Goal: Task Accomplishment & Management: Use online tool/utility

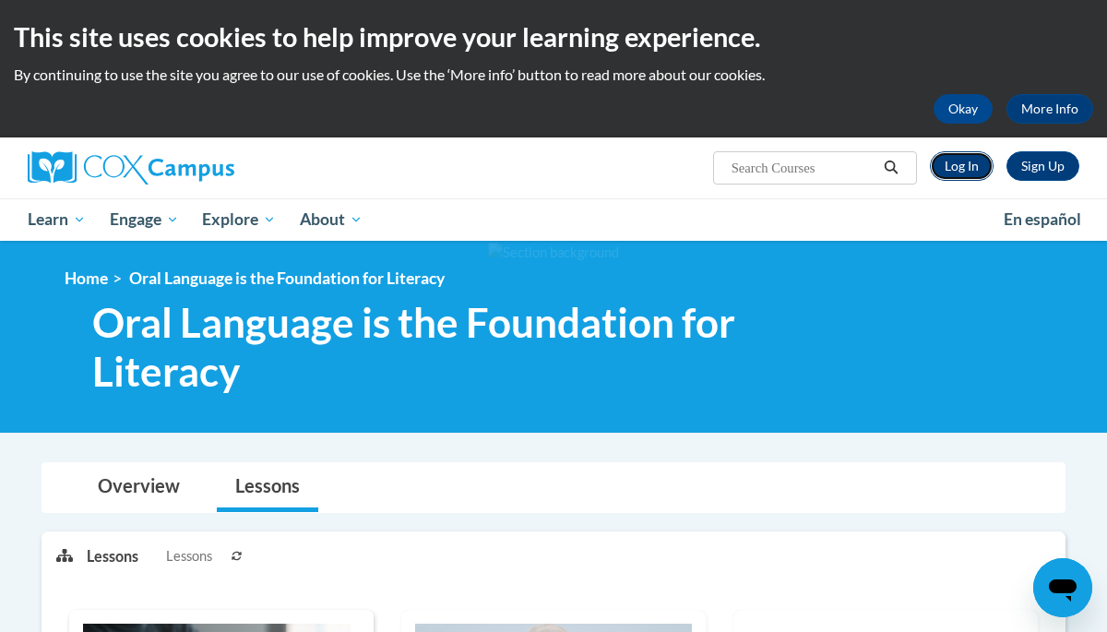
click at [973, 155] on link "Log In" at bounding box center [962, 166] width 64 height 30
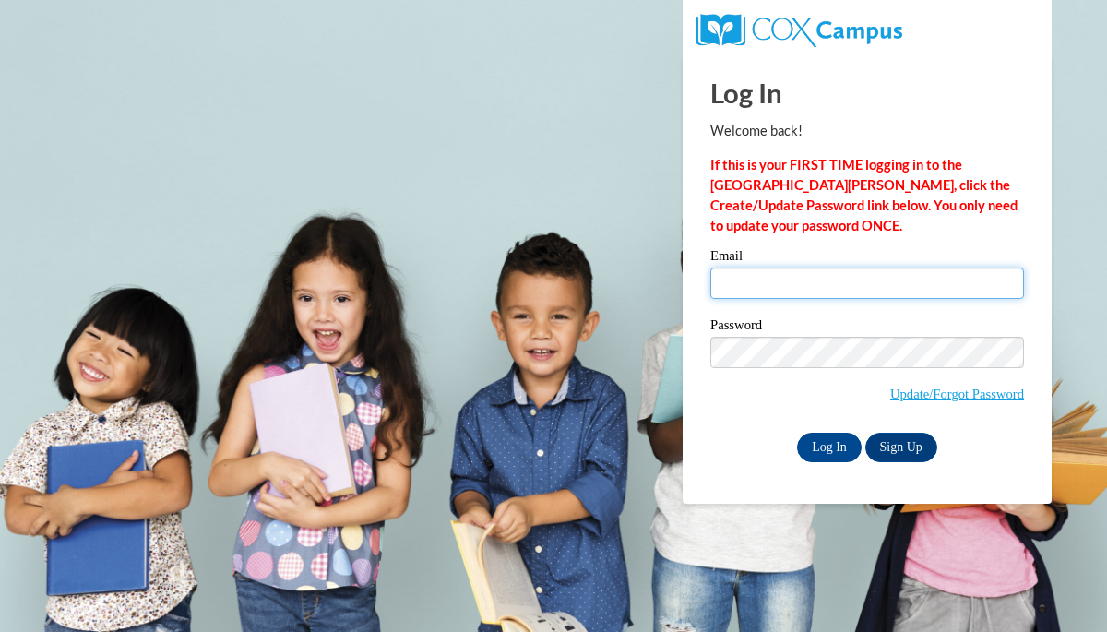
click at [848, 284] on input "Email" at bounding box center [867, 283] width 314 height 31
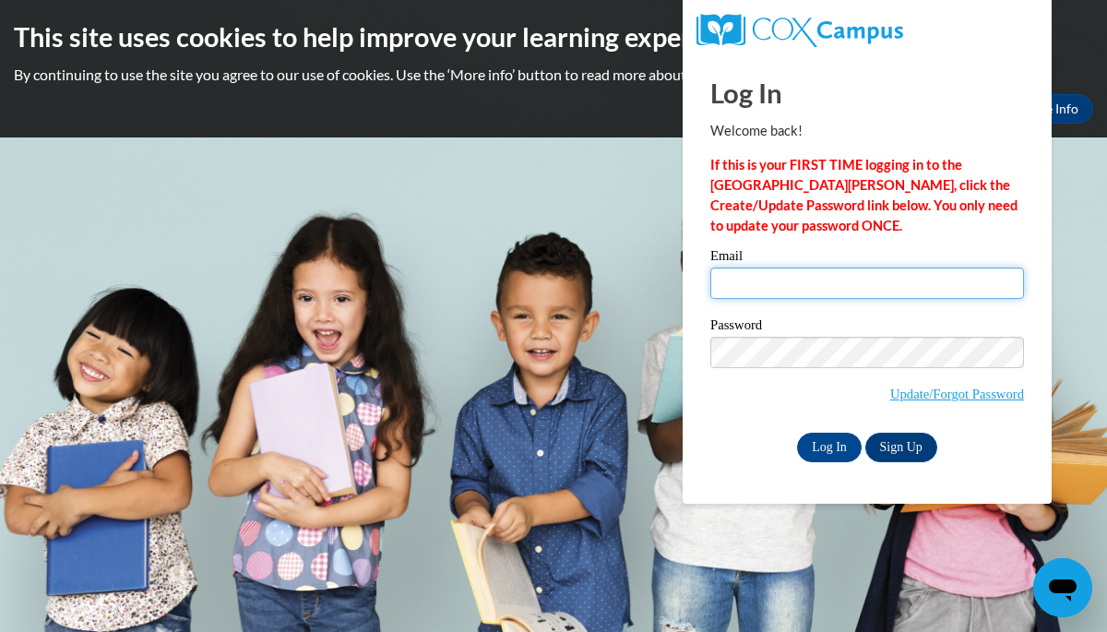
type input "[EMAIL_ADDRESS][DOMAIN_NAME]"
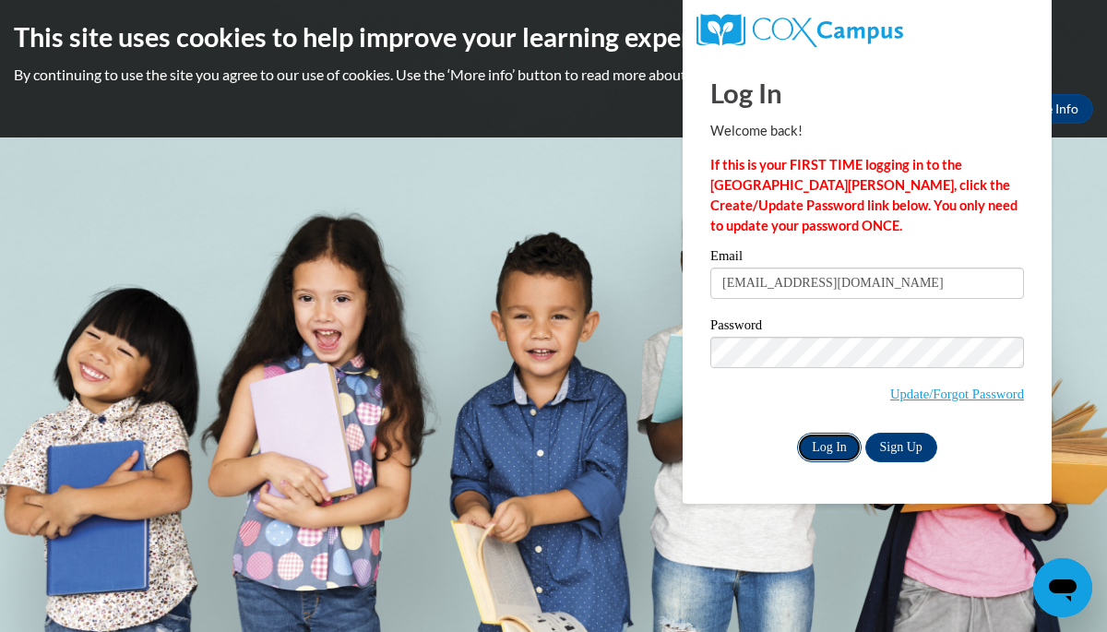
click at [841, 448] on input "Log In" at bounding box center [829, 448] width 65 height 30
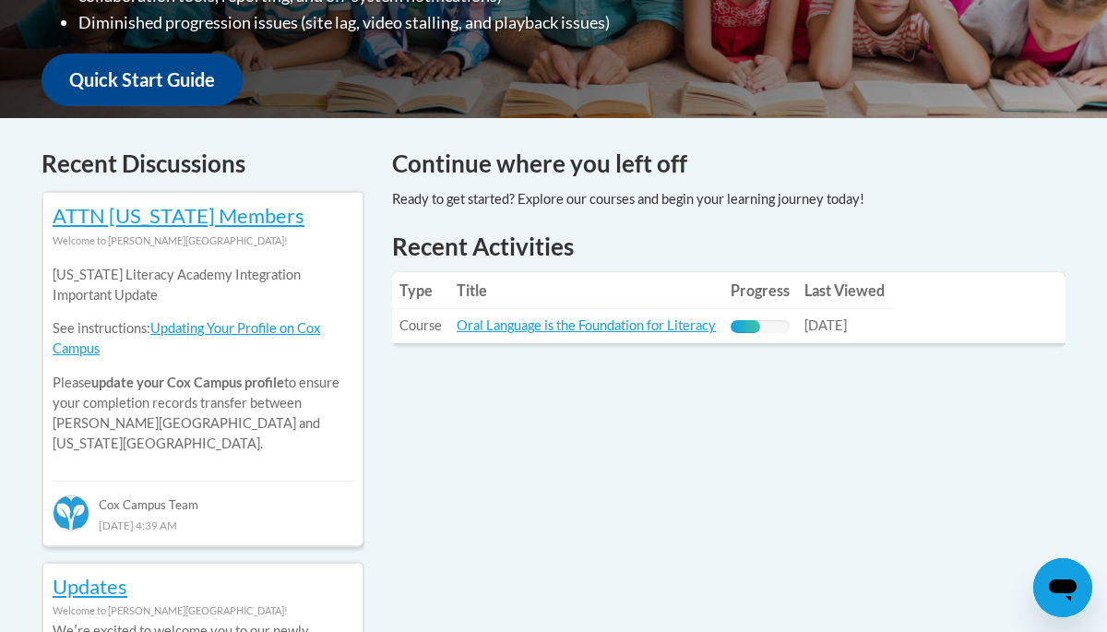
scroll to position [675, 0]
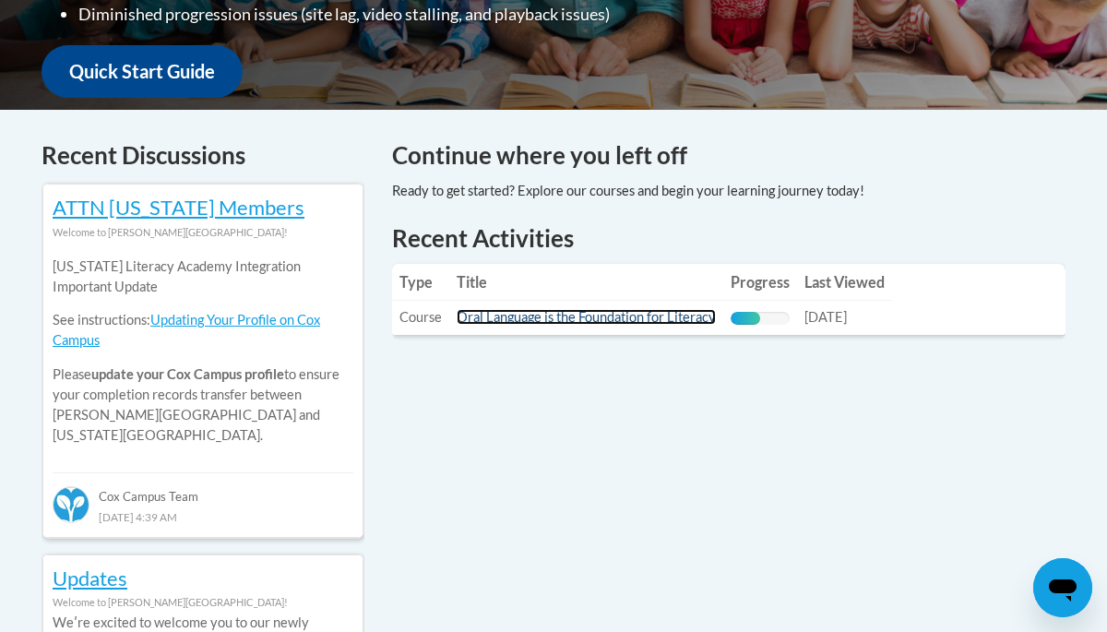
click at [482, 320] on link "Oral Language is the Foundation for Literacy" at bounding box center [586, 317] width 259 height 16
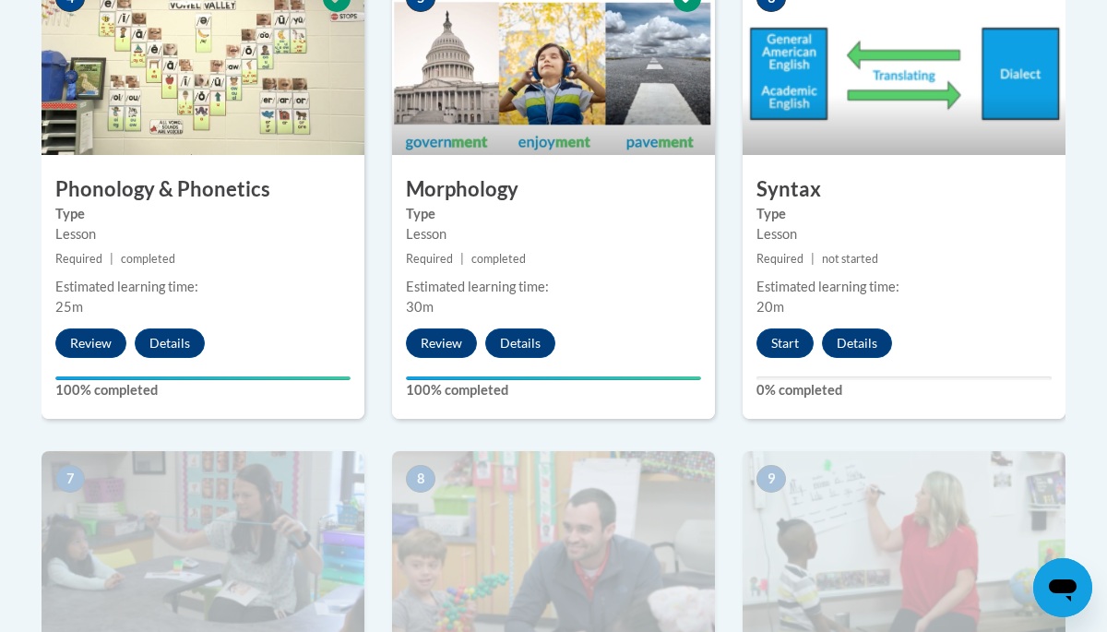
scroll to position [1238, 0]
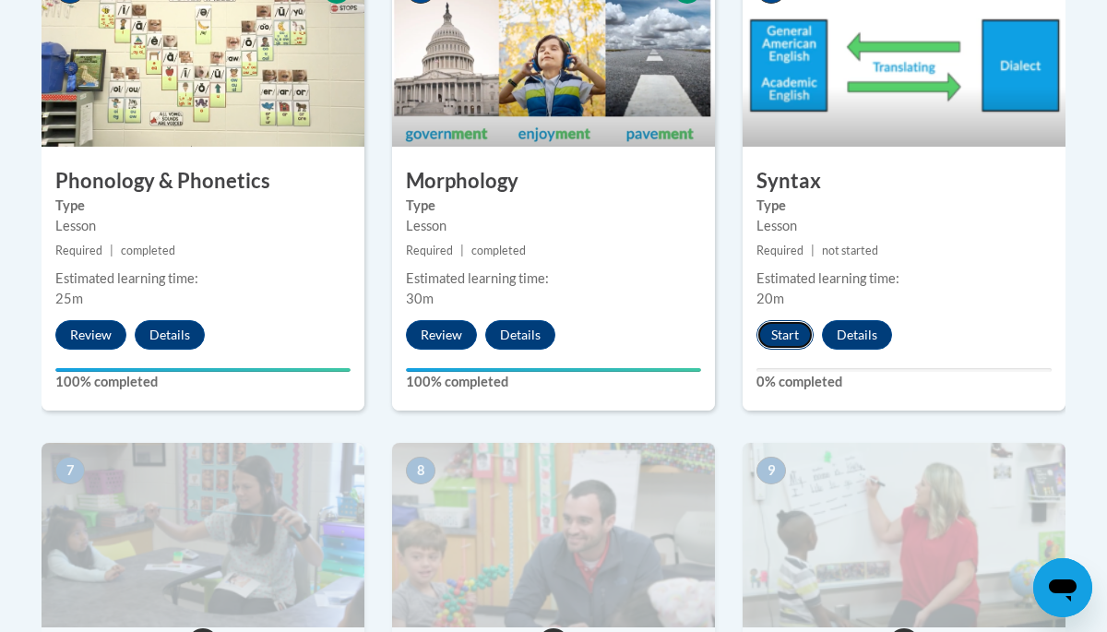
click at [779, 332] on button "Start" at bounding box center [785, 335] width 57 height 30
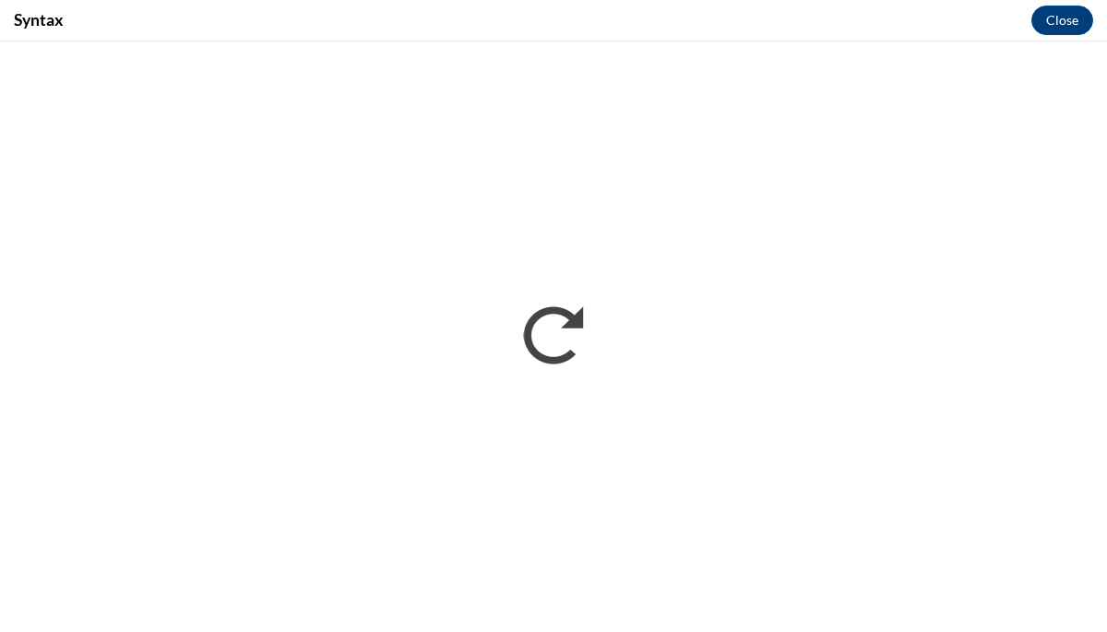
scroll to position [0, 0]
